Goal: Navigation & Orientation: Find specific page/section

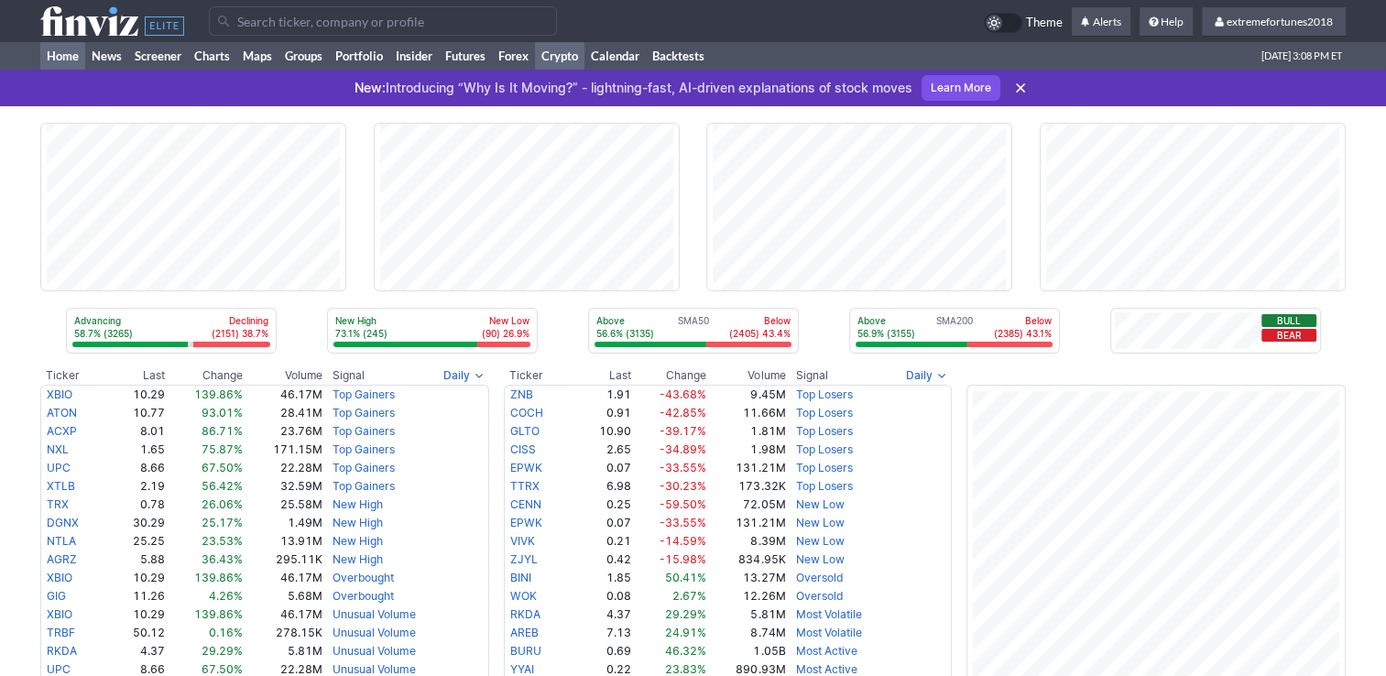
click at [560, 58] on link "Crypto" at bounding box center [559, 55] width 49 height 27
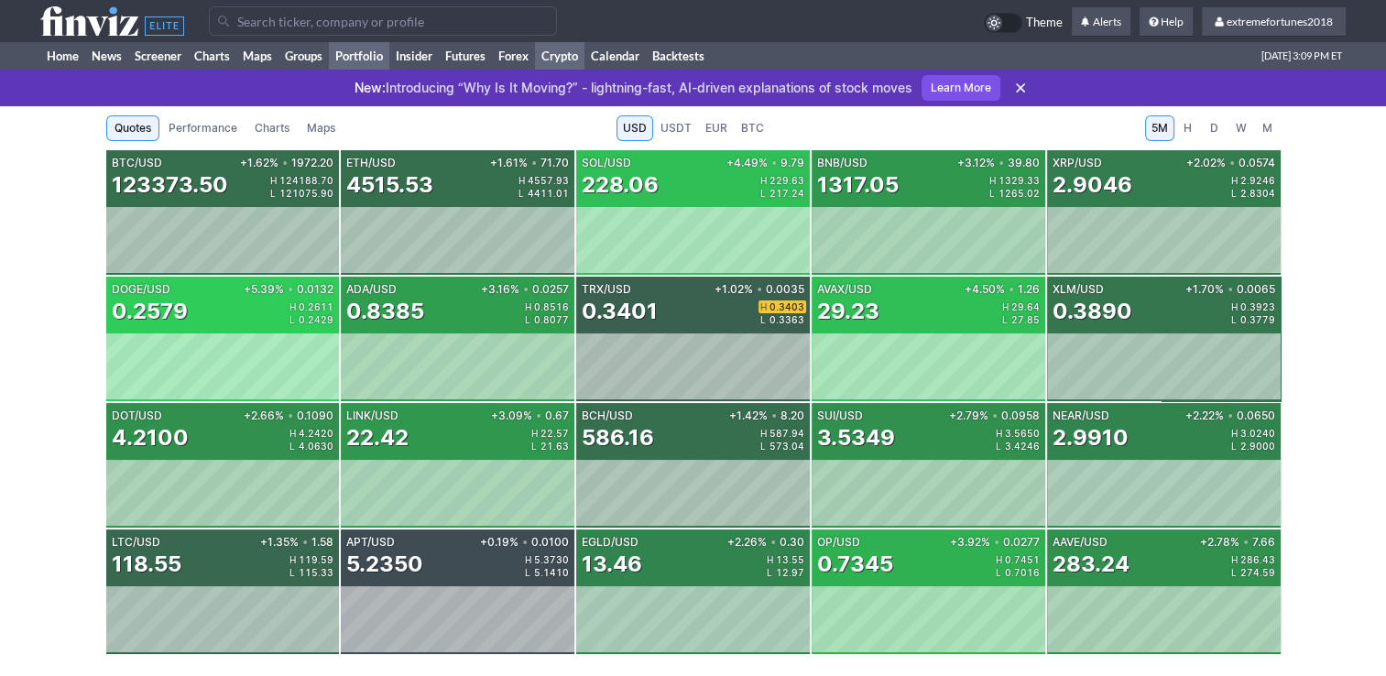
click at [361, 56] on link "Portfolio" at bounding box center [359, 55] width 60 height 27
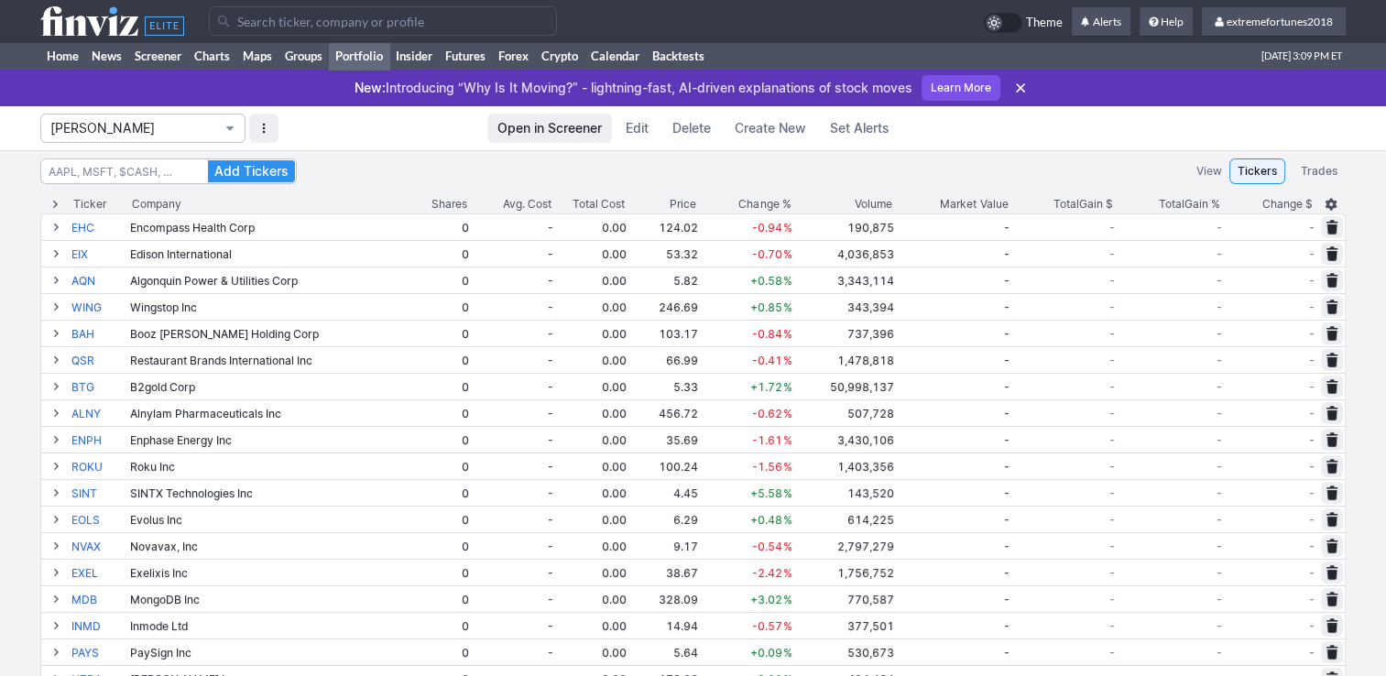
click at [143, 127] on span "[PERSON_NAME]" at bounding box center [133, 128] width 167 height 18
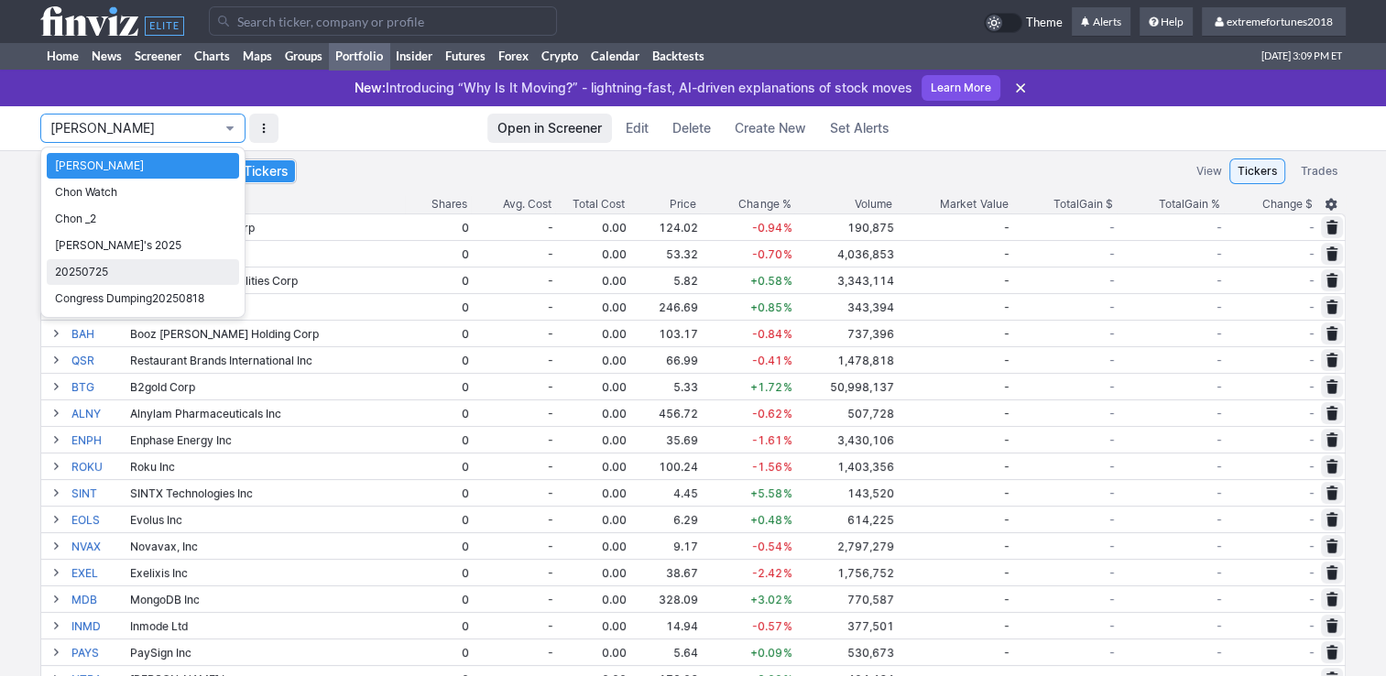
click at [121, 267] on span "20250725" at bounding box center [143, 272] width 176 height 18
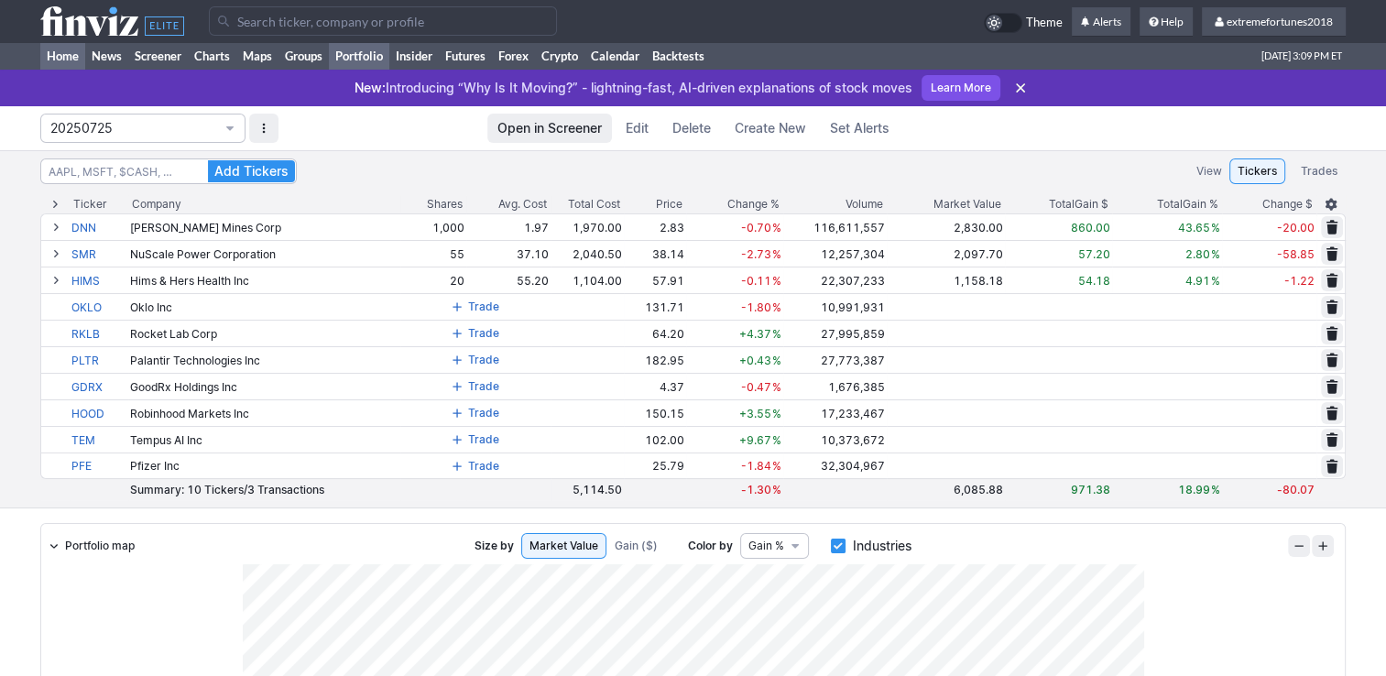
click at [62, 56] on link "Home" at bounding box center [62, 55] width 45 height 27
